Goal: Check status: Check status

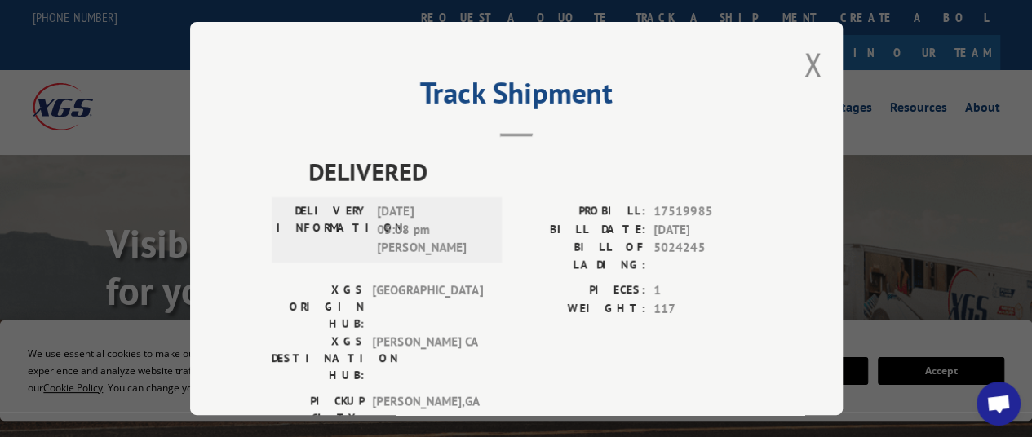
scroll to position [22, 0]
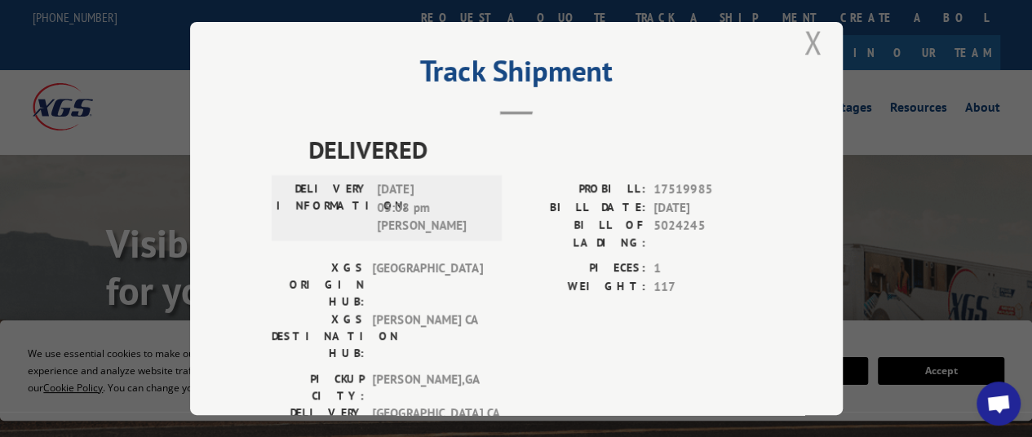
click at [809, 31] on button "Close modal" at bounding box center [814, 41] width 18 height 43
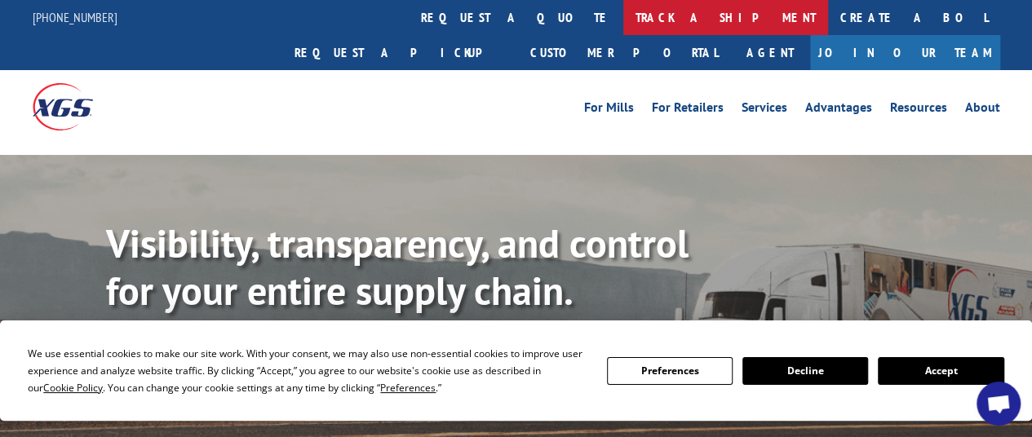
click at [623, 15] on link "track a shipment" at bounding box center [725, 17] width 205 height 35
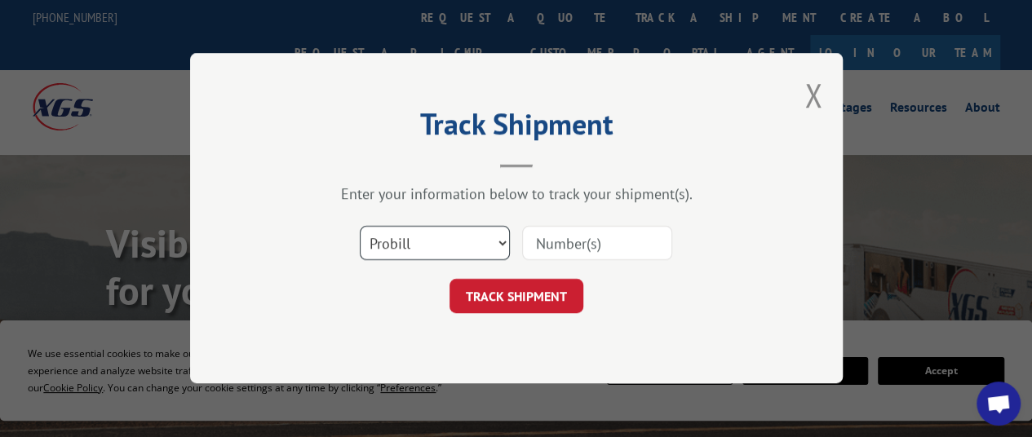
click at [480, 243] on select "Select category... Probill BOL PO" at bounding box center [435, 244] width 150 height 34
select select "po"
click at [360, 227] on select "Select category... Probill BOL PO" at bounding box center [435, 244] width 150 height 34
click at [584, 237] on input at bounding box center [597, 244] width 150 height 34
paste input "37522149"
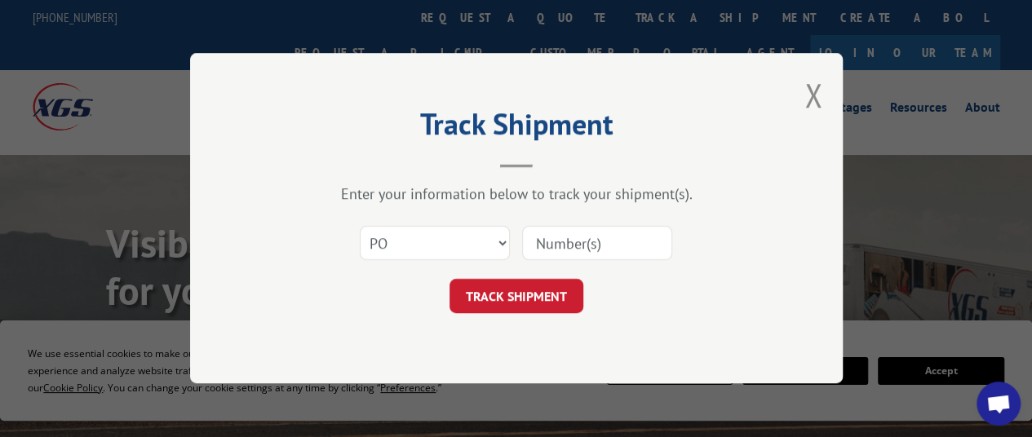
type input "37522149"
click button "TRACK SHIPMENT" at bounding box center [517, 297] width 134 height 34
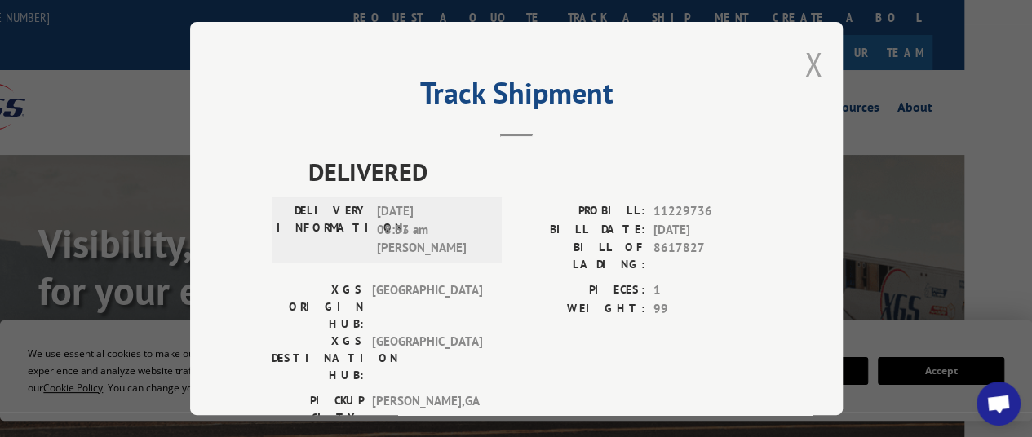
click at [808, 52] on button "Close modal" at bounding box center [814, 63] width 18 height 43
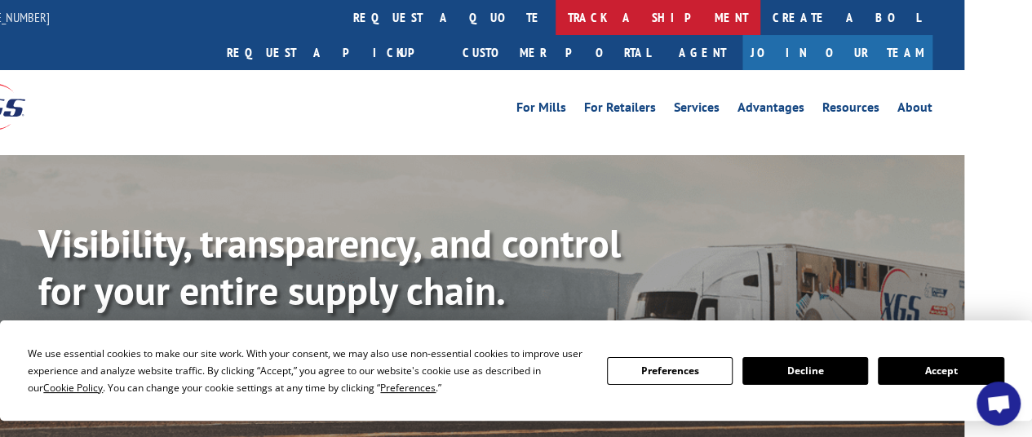
click at [556, 20] on link "track a shipment" at bounding box center [658, 17] width 205 height 35
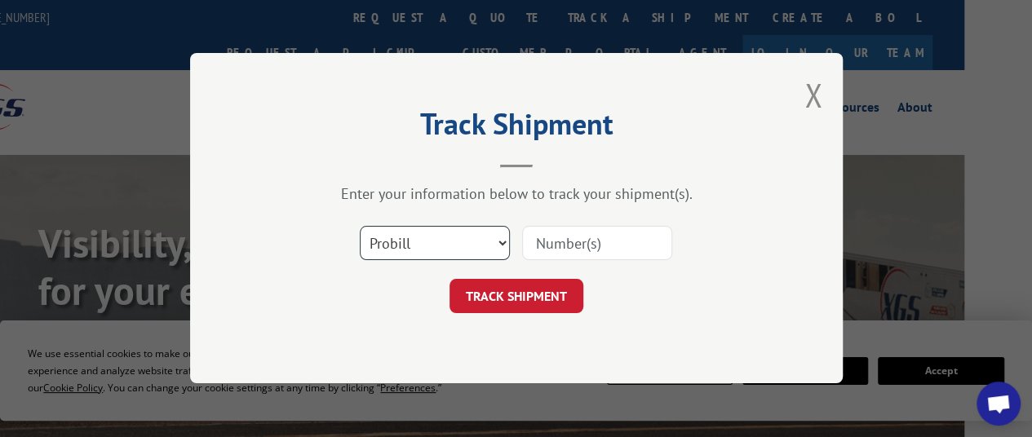
click at [412, 242] on select "Select category... Probill BOL PO" at bounding box center [435, 244] width 150 height 34
select select "po"
click at [360, 227] on select "Select category... Probill BOL PO" at bounding box center [435, 244] width 150 height 34
click at [574, 243] on input at bounding box center [597, 244] width 150 height 34
paste input "68546162"
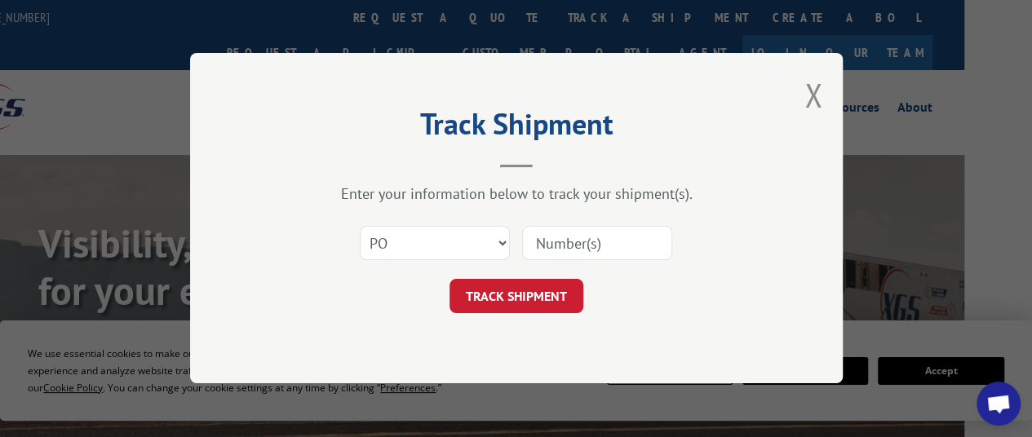
type input "68546162"
click button "TRACK SHIPMENT" at bounding box center [517, 297] width 134 height 34
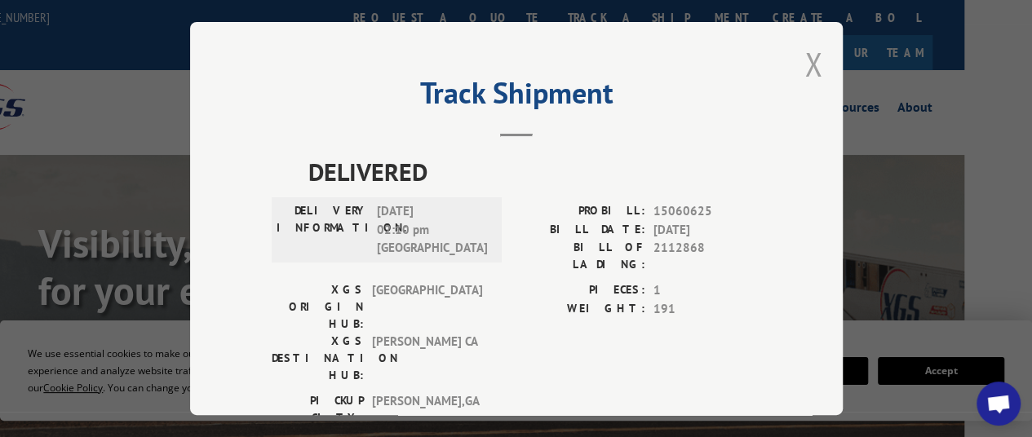
click at [806, 56] on button "Close modal" at bounding box center [814, 63] width 18 height 43
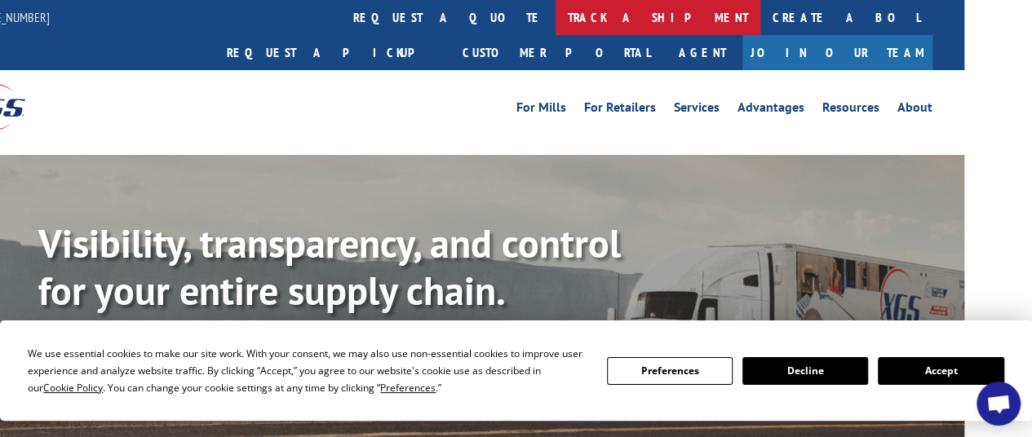
click at [556, 16] on link "track a shipment" at bounding box center [658, 17] width 205 height 35
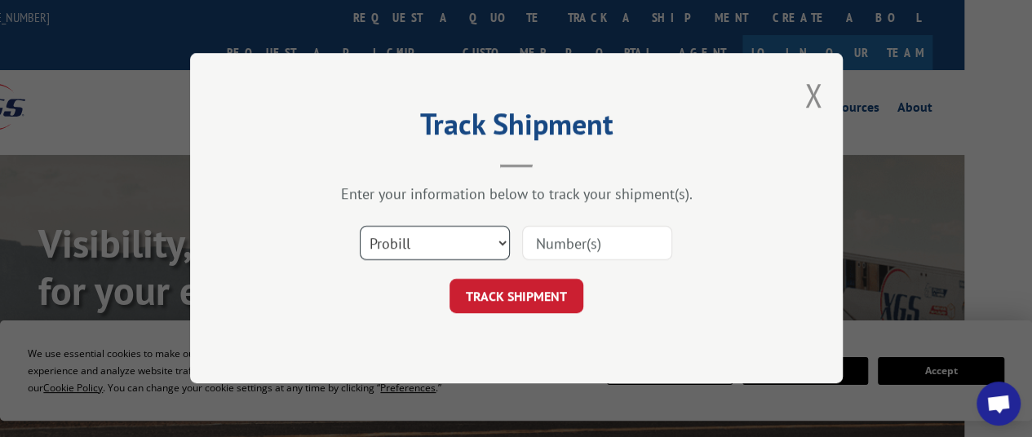
click at [454, 250] on select "Select category... Probill BOL PO" at bounding box center [435, 244] width 150 height 34
select select "po"
click at [360, 227] on select "Select category... Probill BOL PO" at bounding box center [435, 244] width 150 height 34
click at [561, 242] on input at bounding box center [597, 244] width 150 height 34
paste input "97509273"
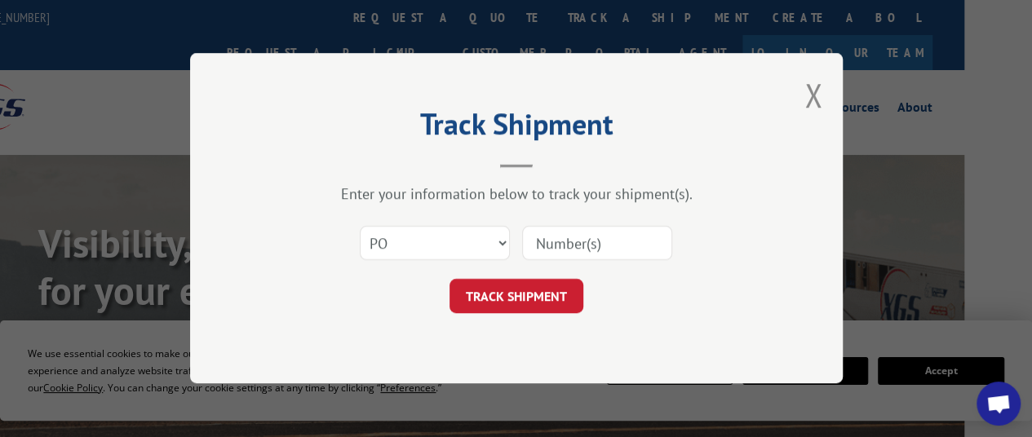
type input "97509273"
click button "TRACK SHIPMENT" at bounding box center [517, 297] width 134 height 34
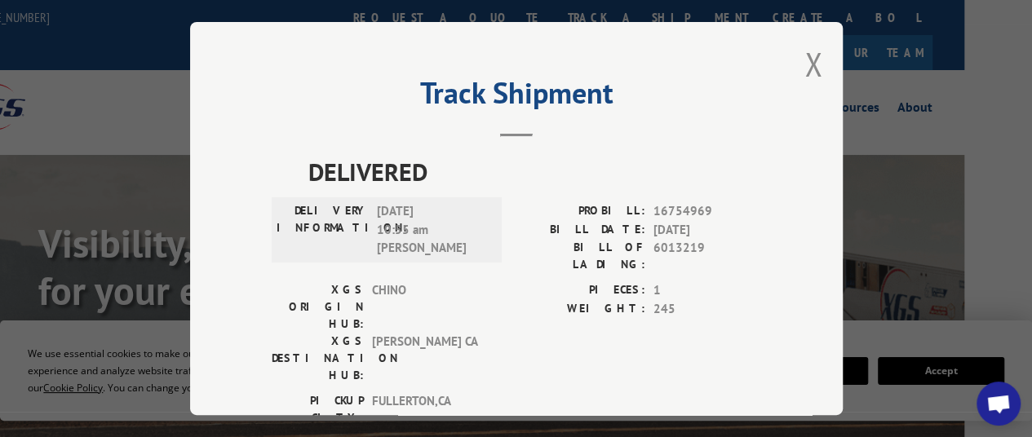
click at [47, 100] on div "Track Shipment DELIVERED DELIVERY INFORMATION: [DATE] 10:55 am [PERSON_NAME]: 1…" at bounding box center [516, 218] width 1032 height 437
click at [18, 168] on div "Track Shipment DELIVERED DELIVERY INFORMATION: [DATE] 10:55 am [PERSON_NAME]: 1…" at bounding box center [516, 218] width 1032 height 437
click at [808, 63] on button "Close modal" at bounding box center [814, 63] width 18 height 43
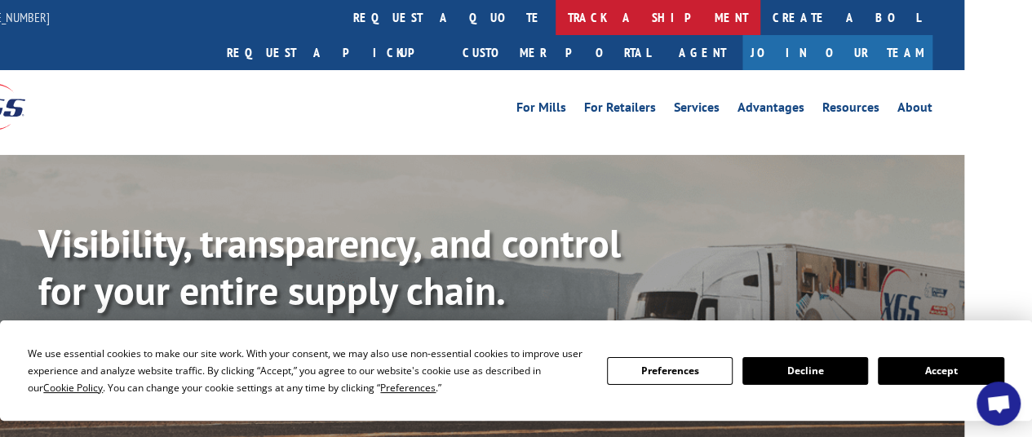
click at [556, 24] on link "track a shipment" at bounding box center [658, 17] width 205 height 35
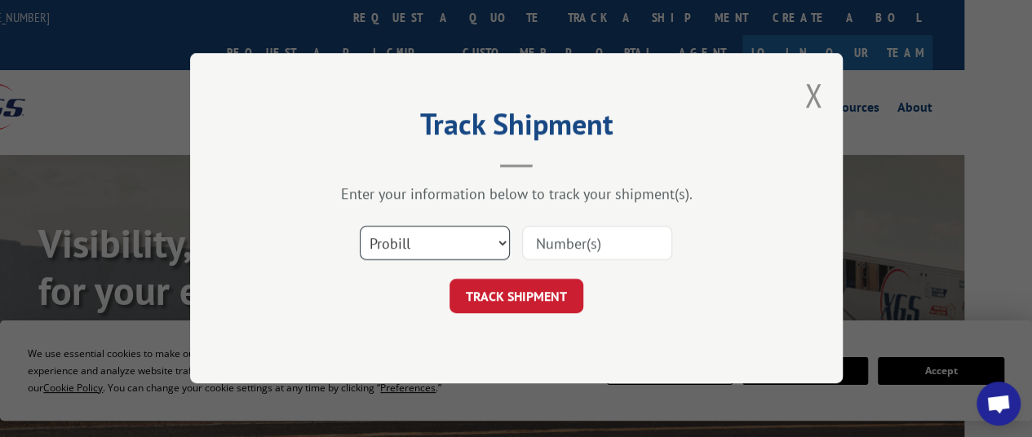
click at [424, 244] on select "Select category... Probill BOL PO" at bounding box center [435, 244] width 150 height 34
select select "po"
click at [360, 227] on select "Select category... Probill BOL PO" at bounding box center [435, 244] width 150 height 34
click at [577, 250] on input at bounding box center [597, 244] width 150 height 34
paste input "88536473"
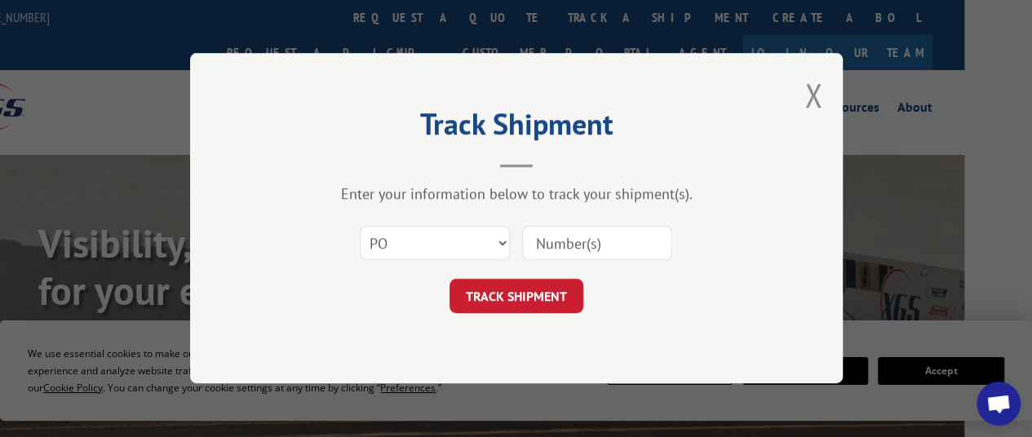
type input "88536473"
click button "TRACK SHIPMENT" at bounding box center [517, 297] width 134 height 34
